Goal: Check status

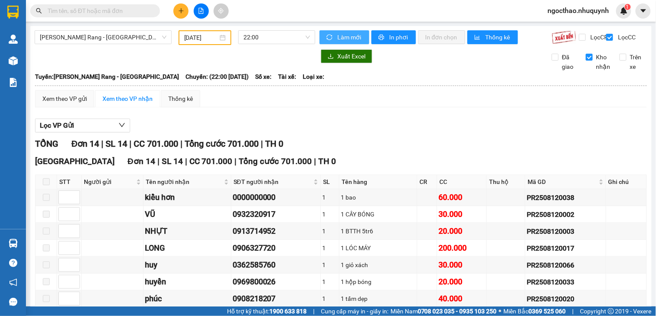
click at [344, 34] on span "Làm mới" at bounding box center [349, 37] width 25 height 10
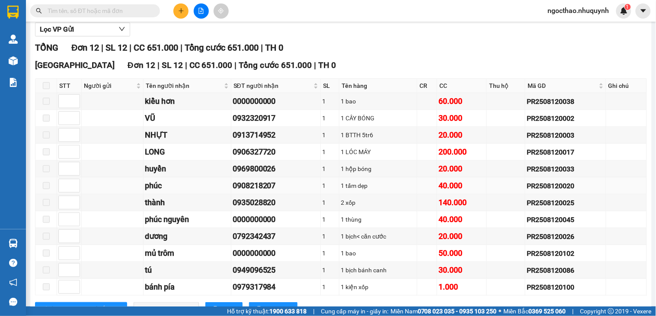
scroll to position [138, 0]
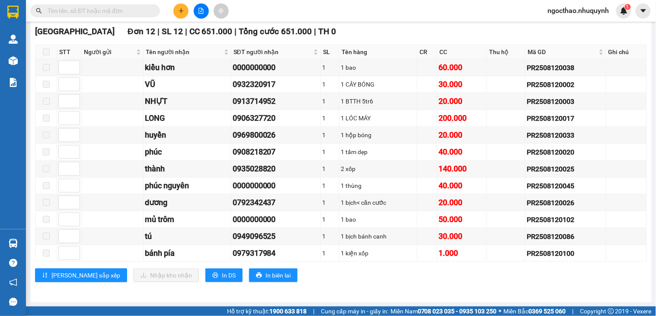
click at [68, 10] on input "text" at bounding box center [99, 11] width 102 height 10
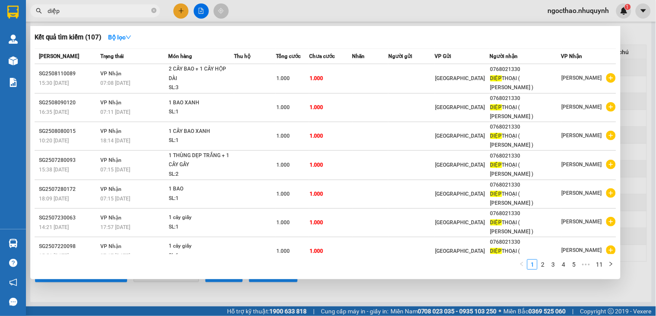
scroll to position [98, 0]
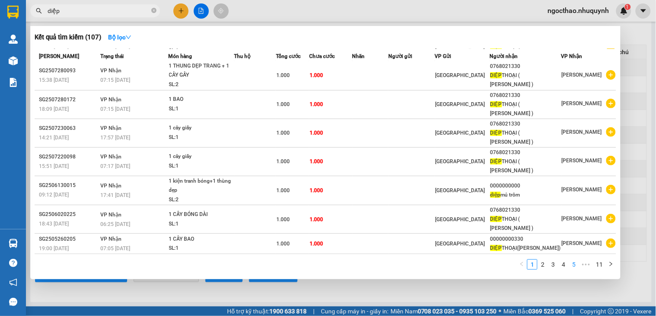
click at [573, 265] on link "5" at bounding box center [574, 264] width 10 height 10
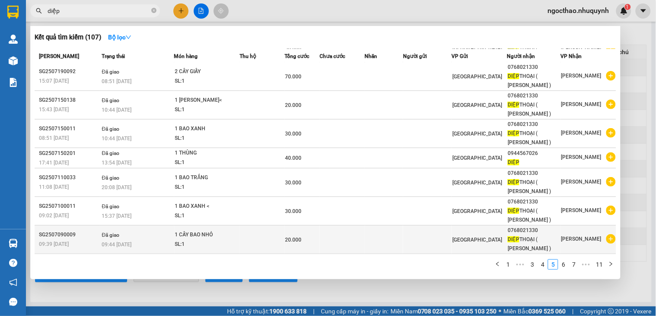
scroll to position [88, 0]
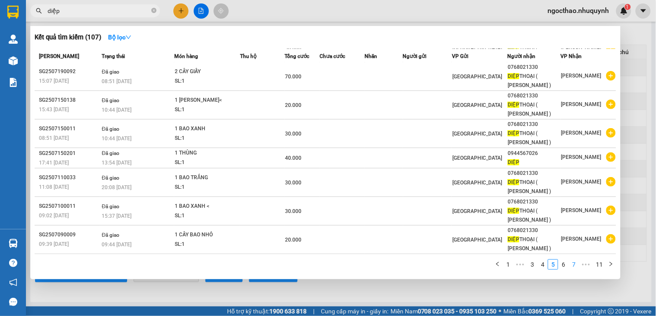
click at [574, 265] on link "7" at bounding box center [574, 264] width 10 height 10
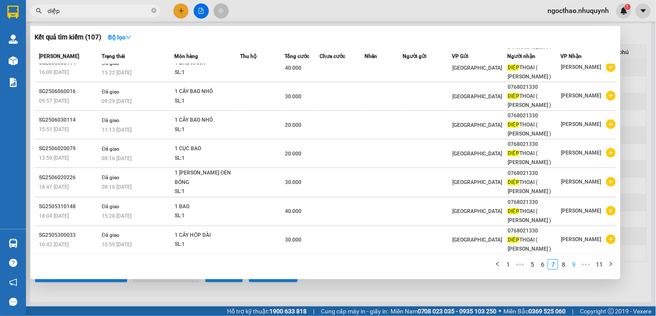
click at [575, 261] on link "9" at bounding box center [574, 264] width 10 height 10
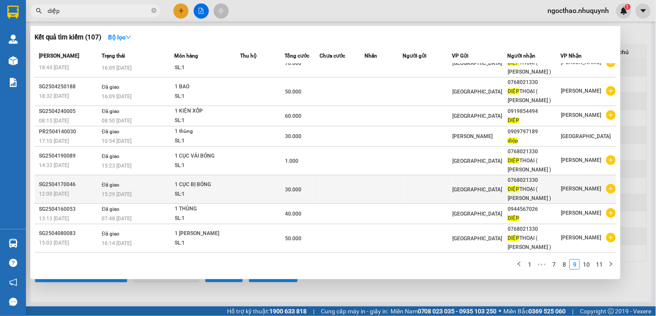
scroll to position [63, 0]
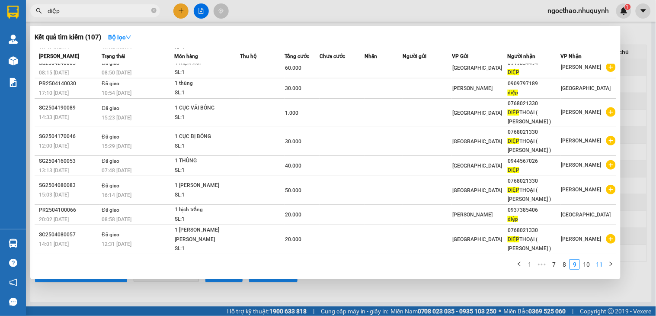
click at [598, 263] on link "11" at bounding box center [599, 264] width 12 height 10
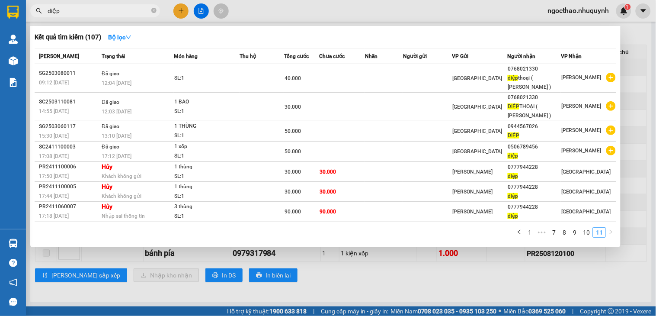
scroll to position [0, 0]
click at [81, 11] on input "diệp" at bounding box center [99, 11] width 102 height 10
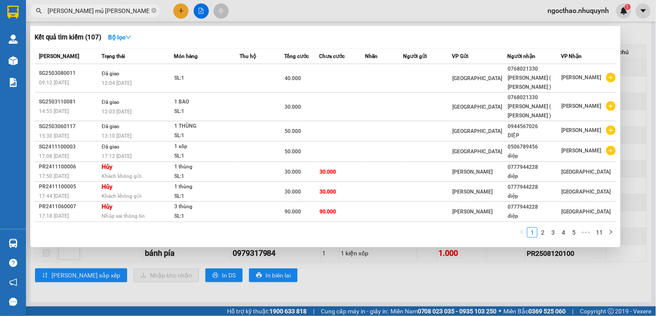
type input "[PERSON_NAME] mủ [PERSON_NAME]"
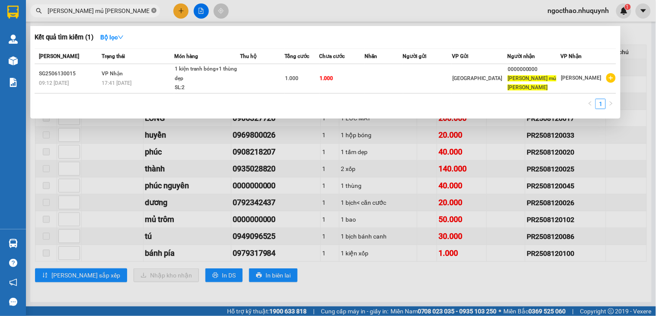
click at [153, 12] on icon "close-circle" at bounding box center [153, 10] width 5 height 5
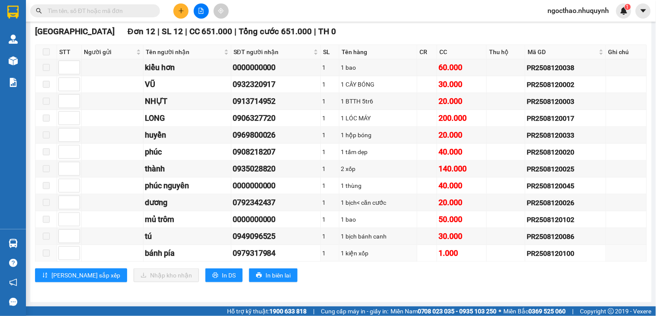
drag, startPoint x: 593, startPoint y: 247, endPoint x: 245, endPoint y: 12, distance: 419.8
click at [591, 245] on td "PR2508120100" at bounding box center [565, 253] width 80 height 17
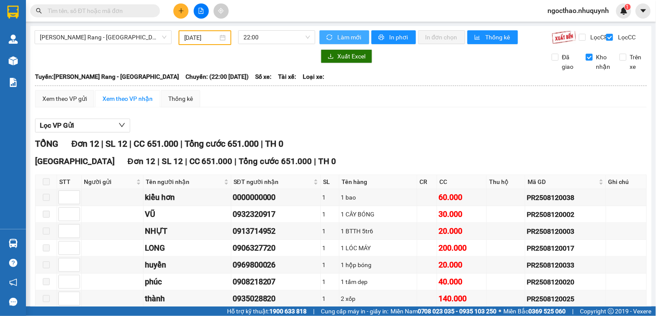
click at [344, 41] on span "Làm mới" at bounding box center [349, 37] width 25 height 10
click at [344, 31] on button "Làm mới" at bounding box center [344, 37] width 50 height 14
